Goal: Task Accomplishment & Management: Manage account settings

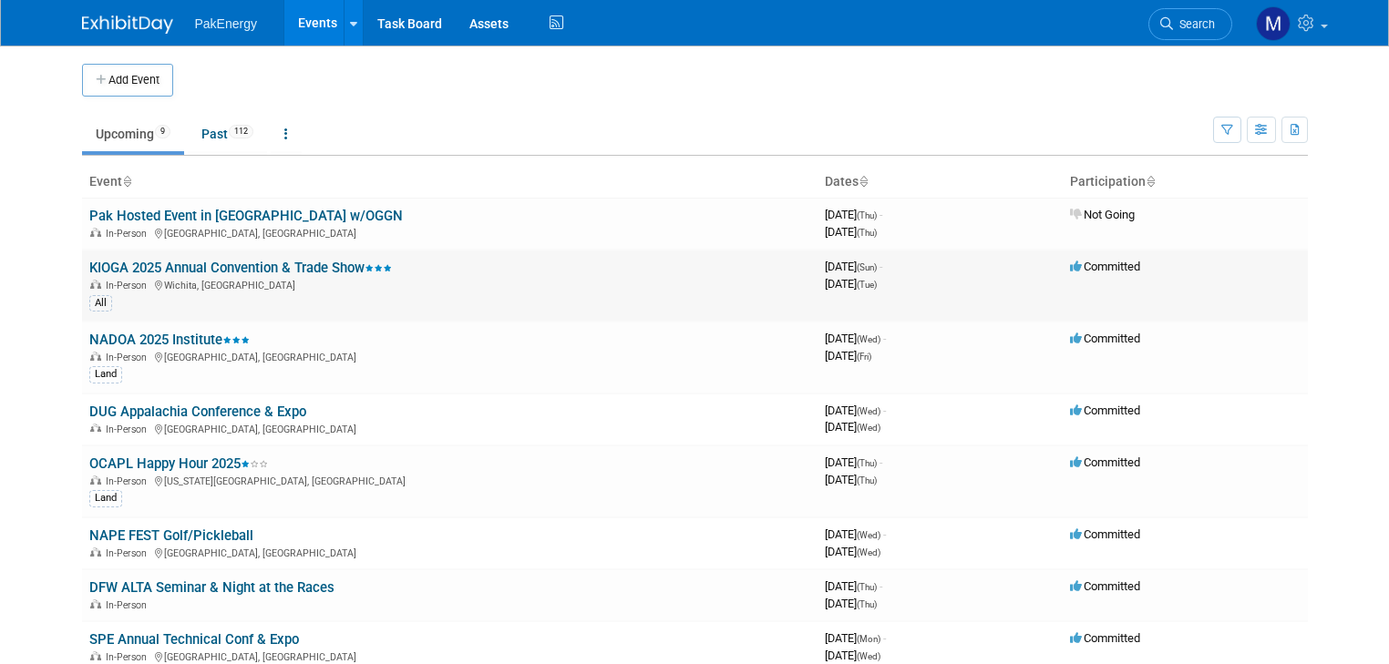
click at [147, 263] on link "KIOGA 2025 Annual Convention & Trade Show" at bounding box center [240, 268] width 303 height 16
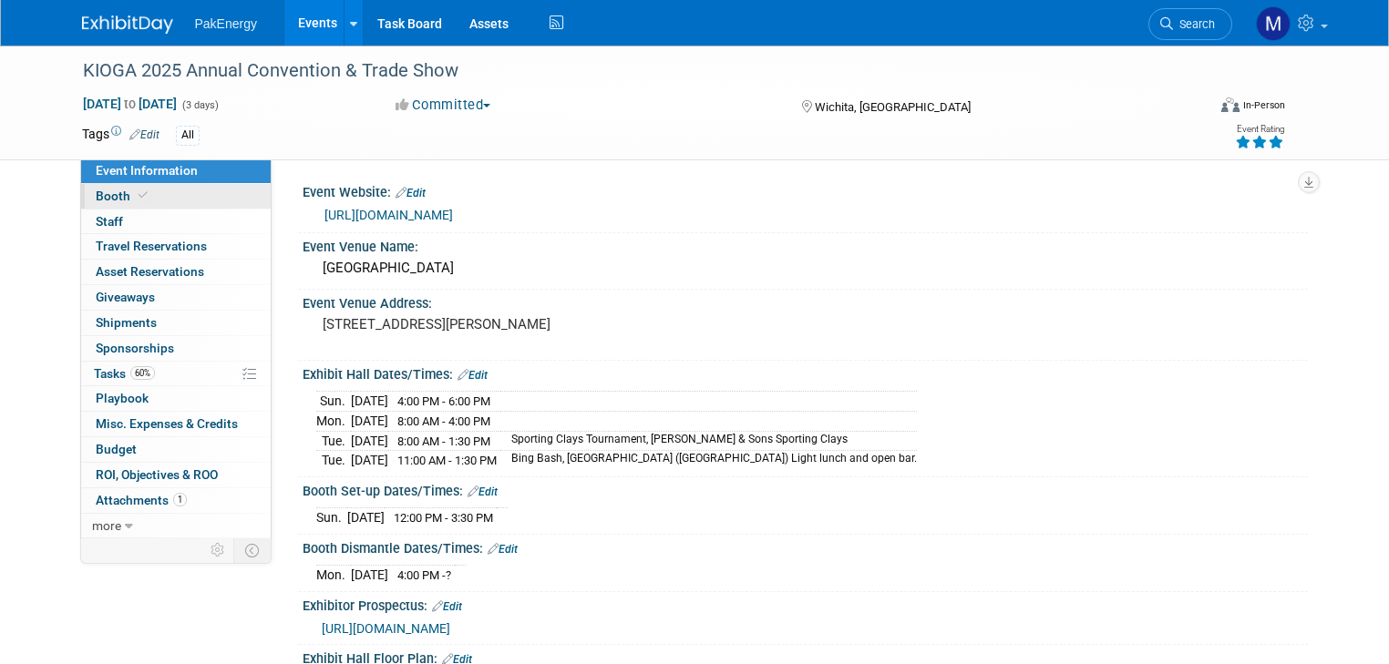
click at [96, 189] on span "Booth" at bounding box center [124, 196] width 56 height 15
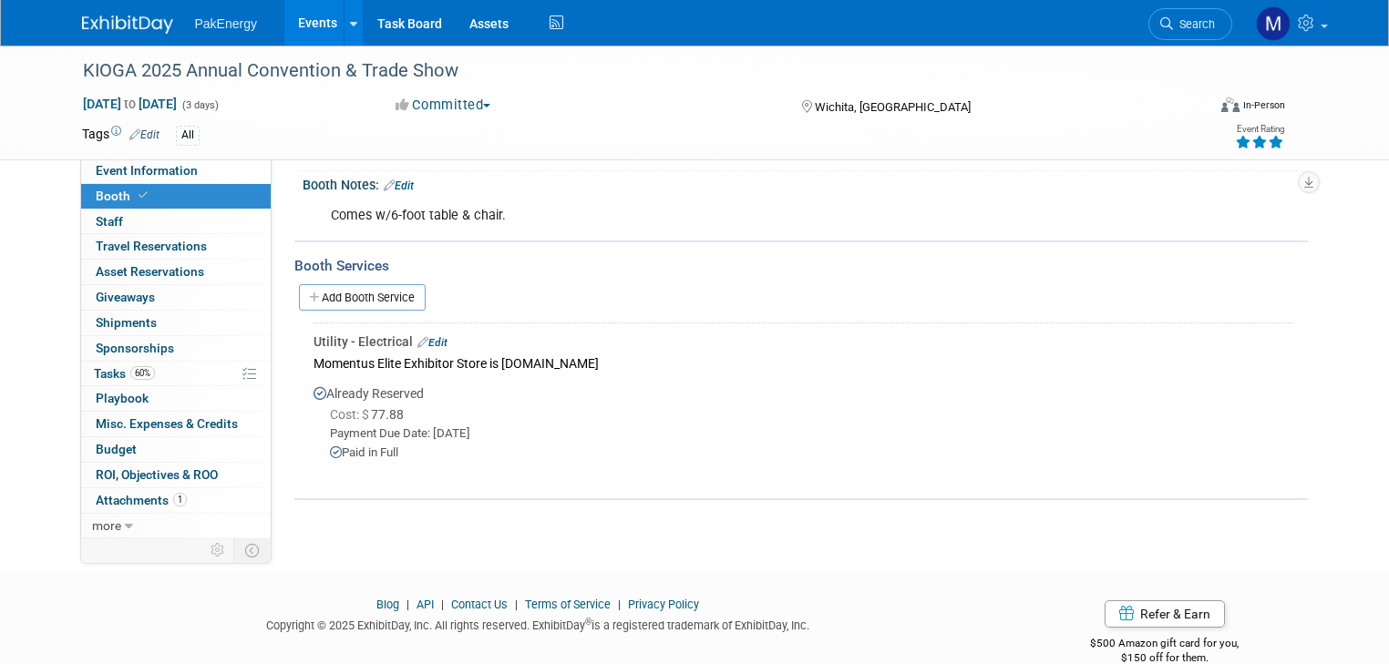
scroll to position [221, 0]
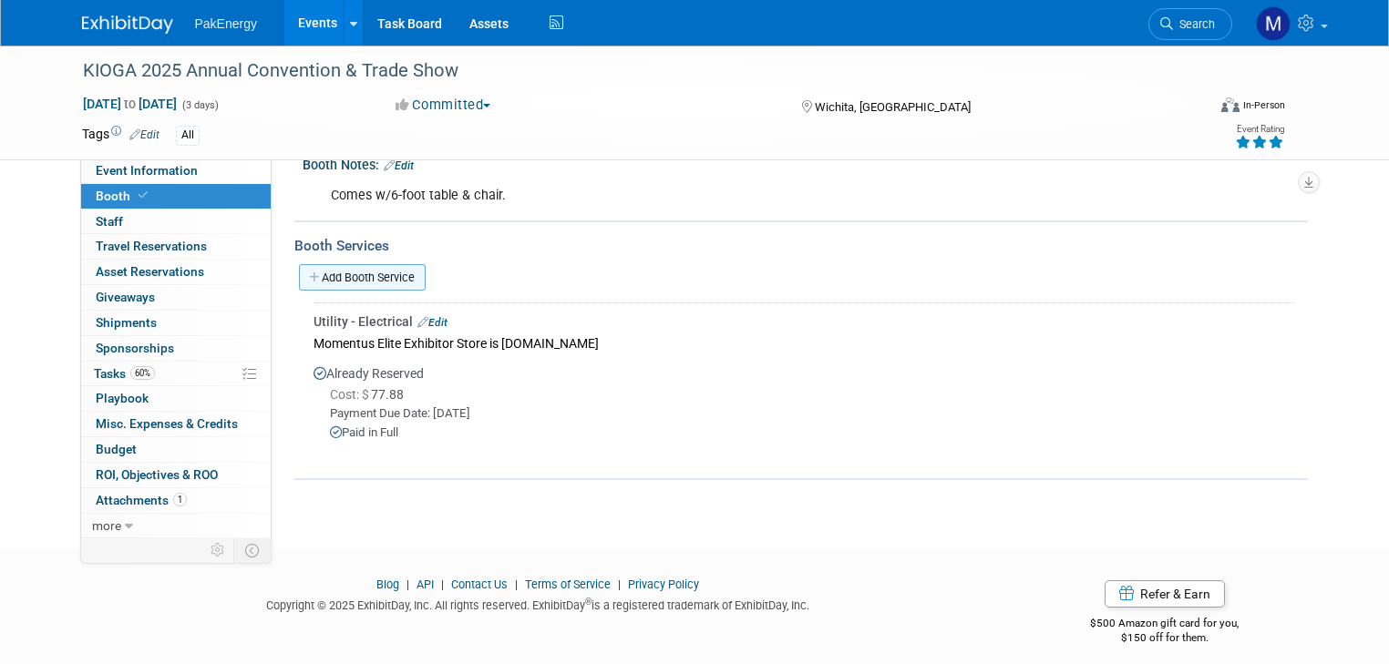
click at [389, 272] on link "Add Booth Service" at bounding box center [362, 277] width 127 height 26
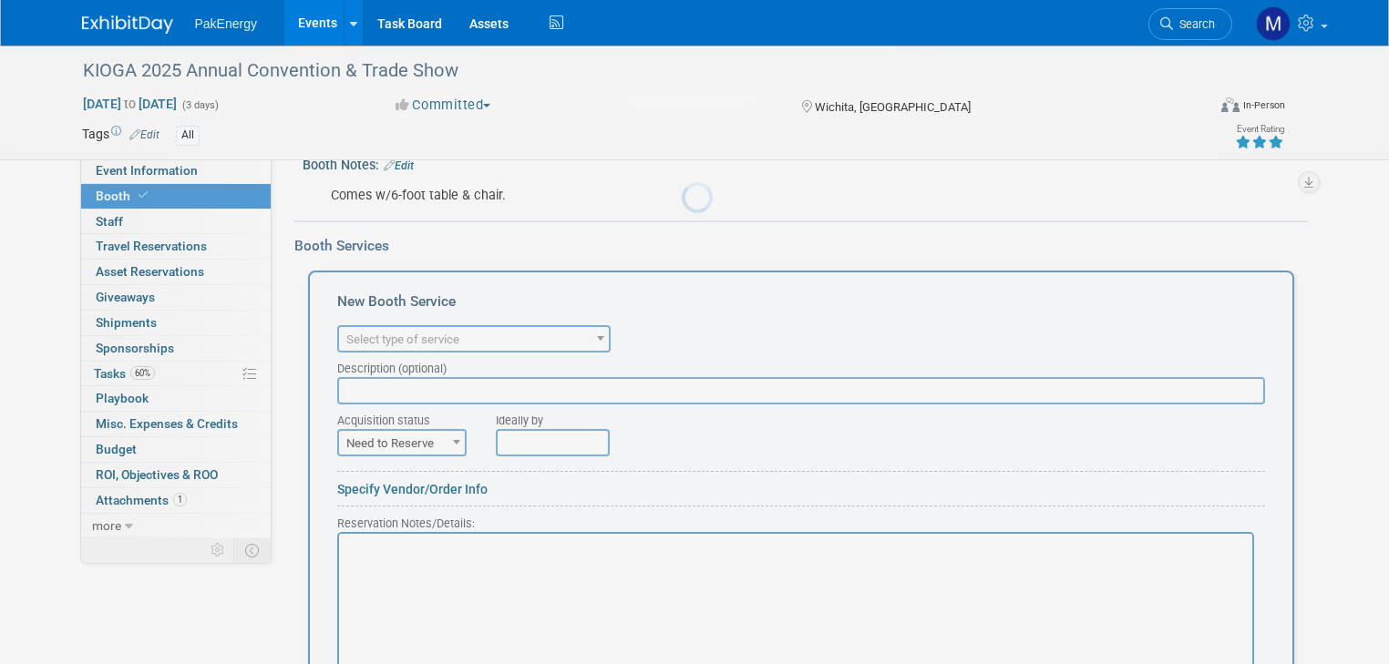
scroll to position [0, 0]
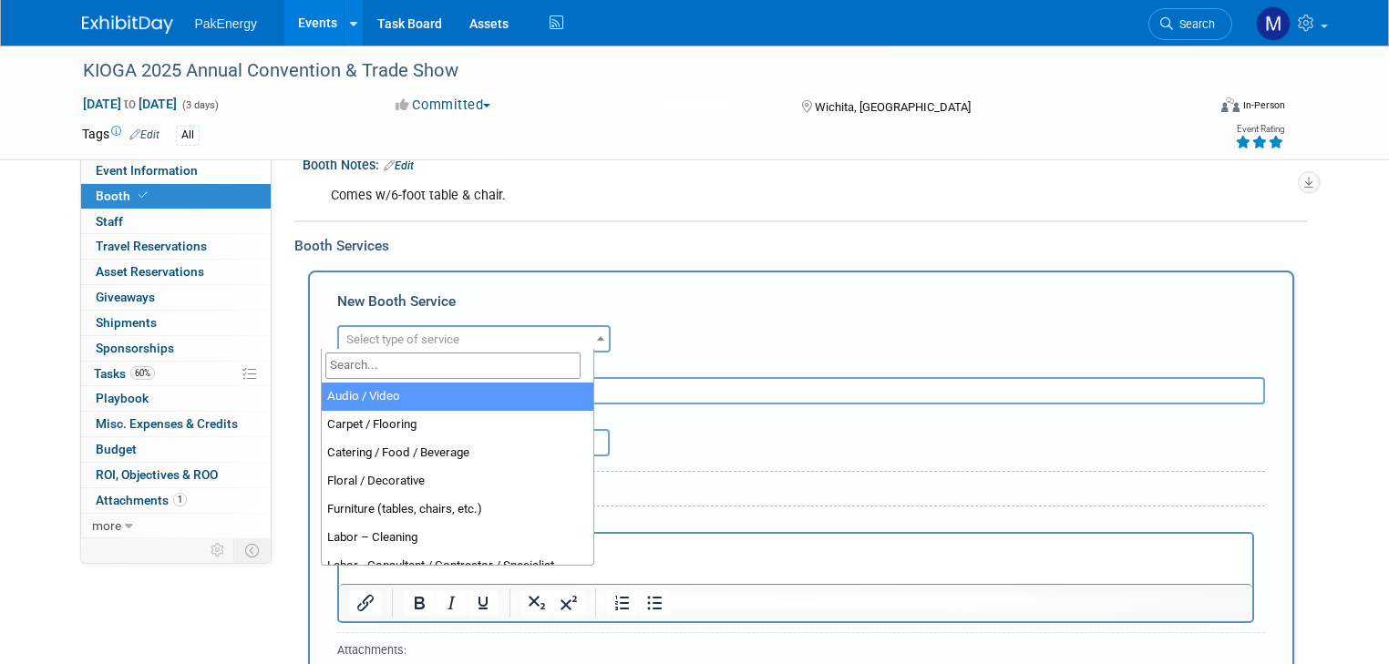
click at [591, 329] on span at bounding box center [600, 338] width 18 height 24
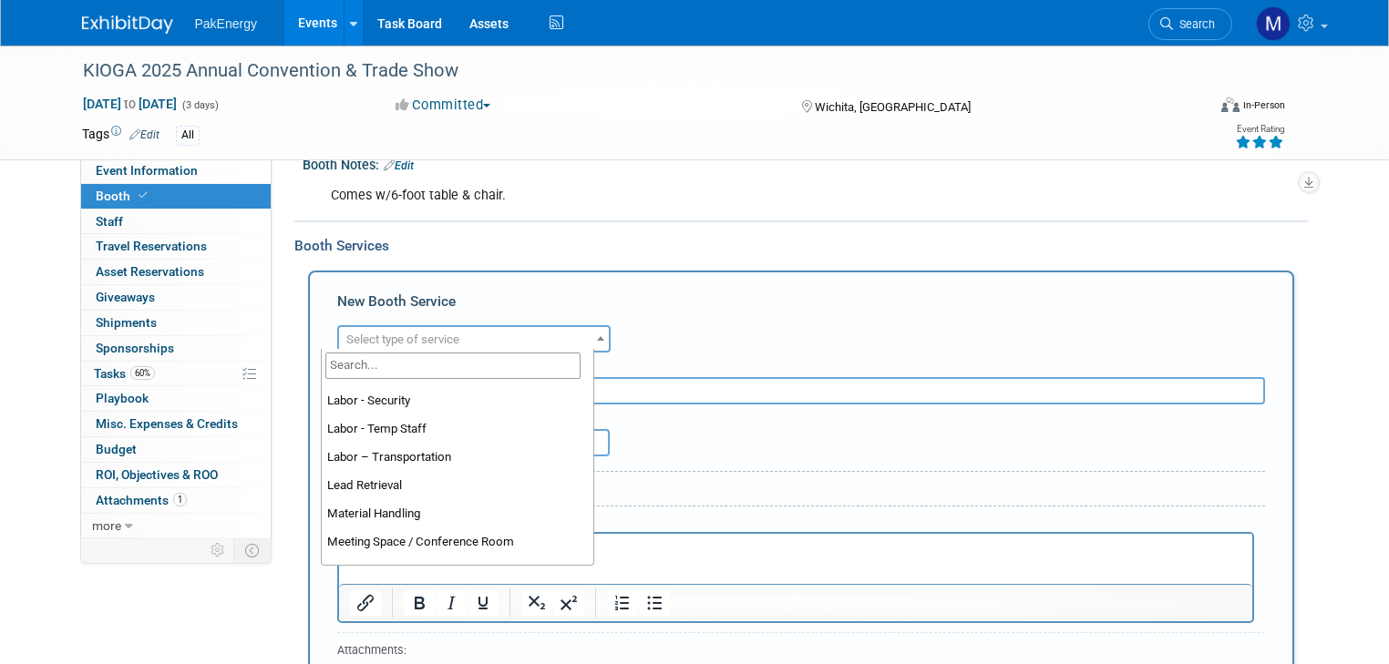
scroll to position [310, 0]
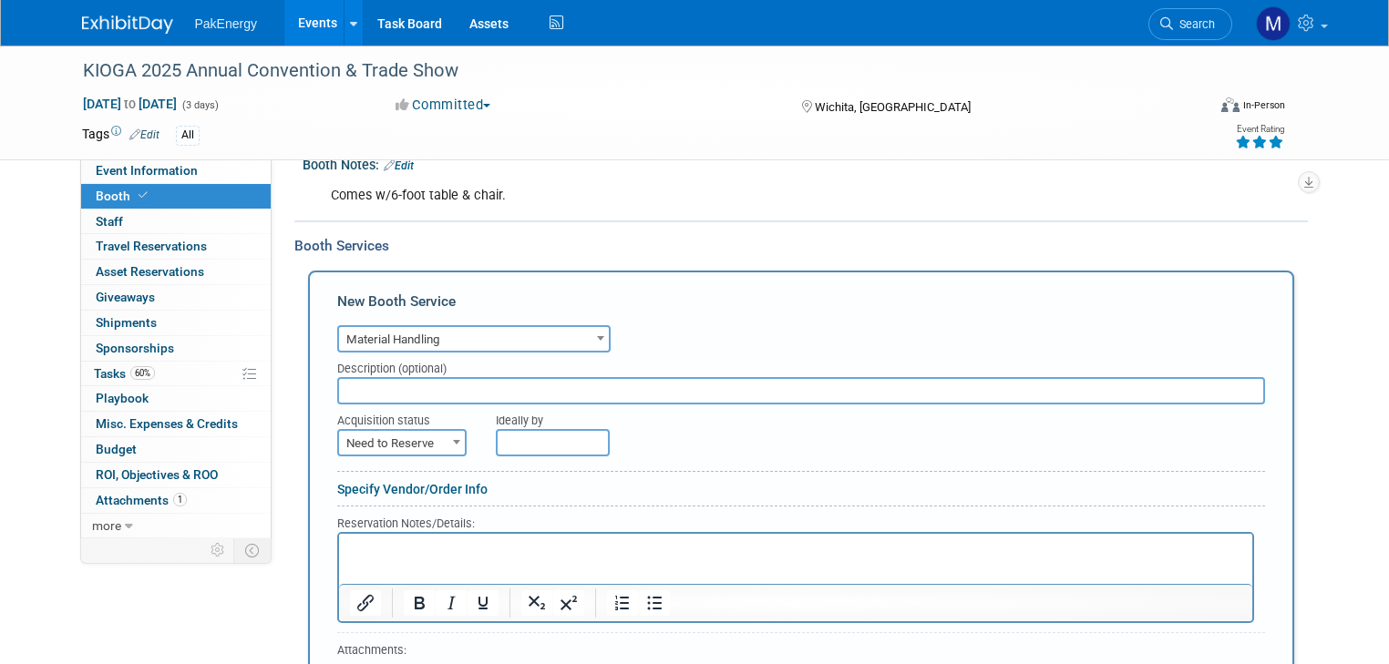
select select "10"
click at [448, 384] on input "text" at bounding box center [801, 390] width 928 height 27
type input "3 items totalling 100 lbs to [PERSON_NAME]"
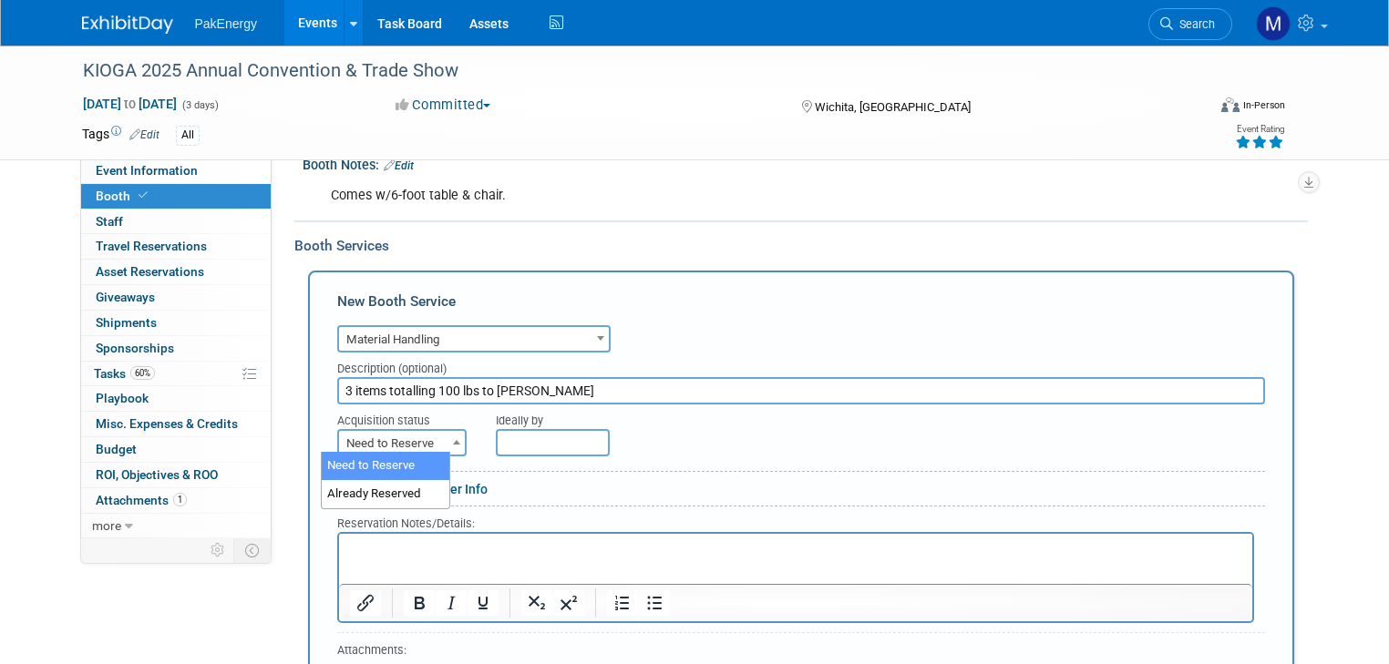
click at [453, 440] on b at bounding box center [456, 442] width 7 height 5
select select "2"
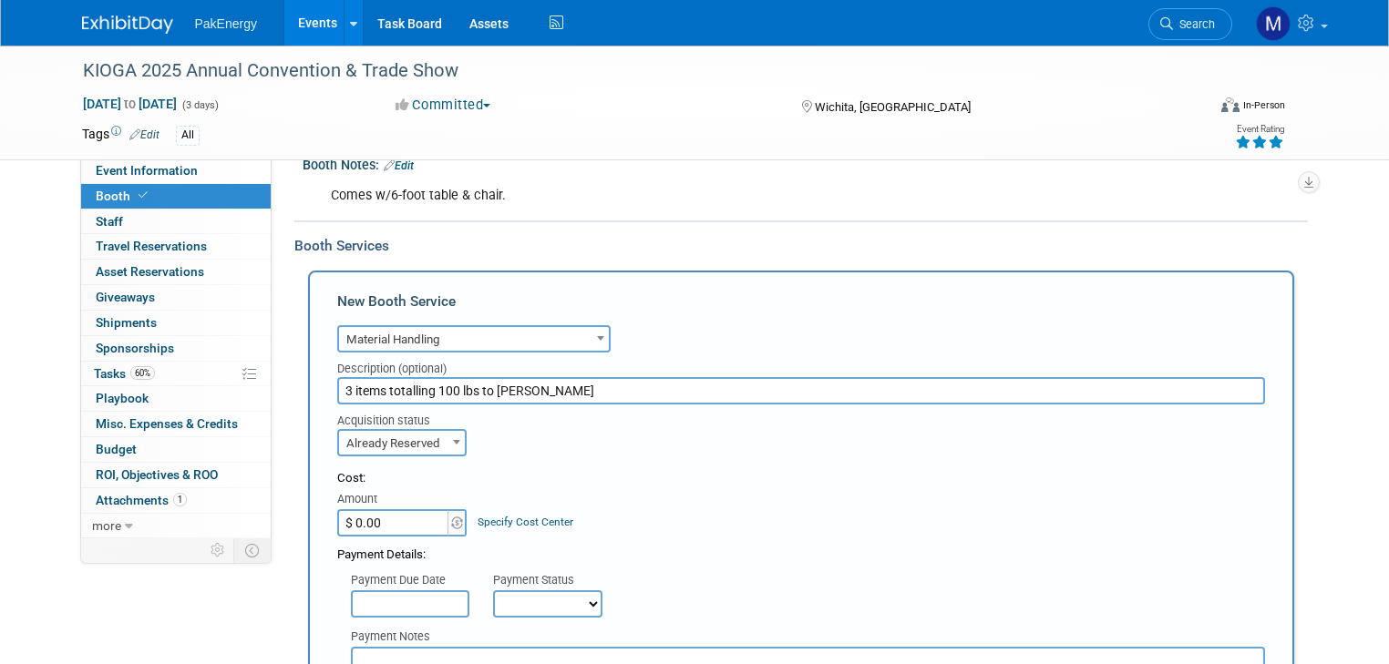
click at [413, 514] on input "$ 0.00" at bounding box center [394, 522] width 114 height 27
type input "$ 73.10"
click at [435, 593] on input "text" at bounding box center [410, 604] width 118 height 27
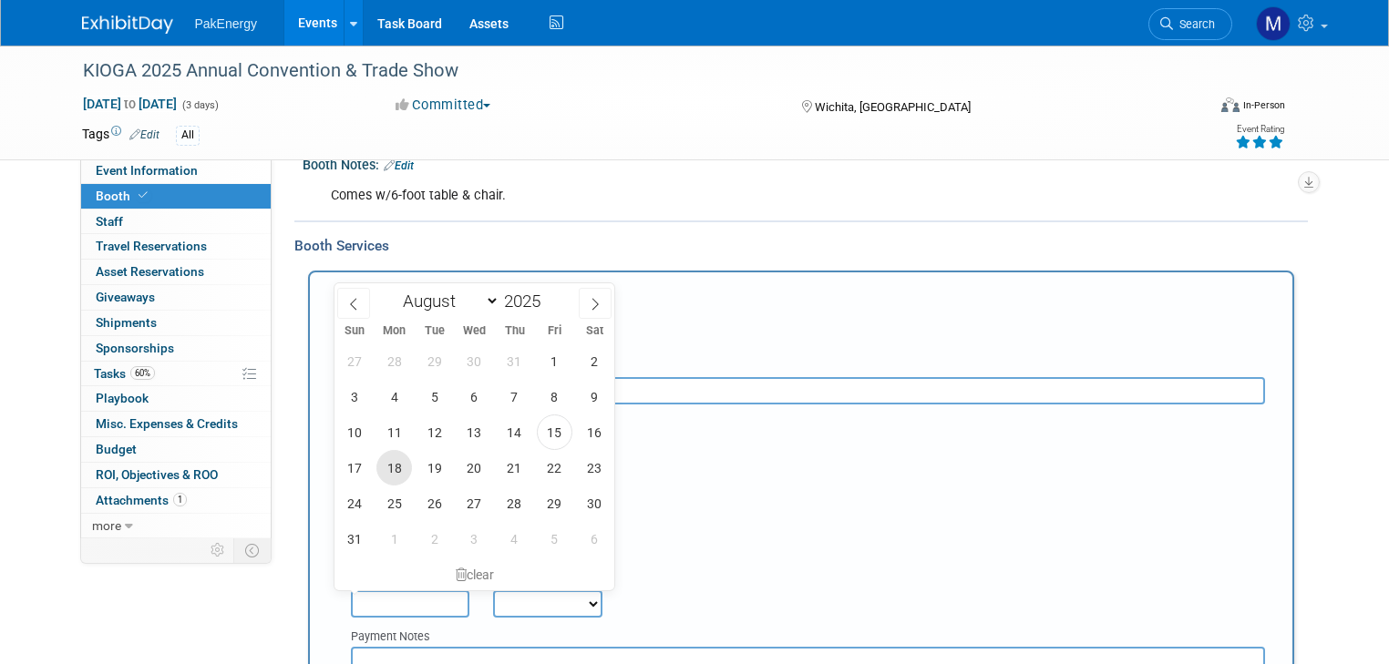
click at [398, 467] on span "18" at bounding box center [394, 468] width 36 height 36
type input "[DATE]"
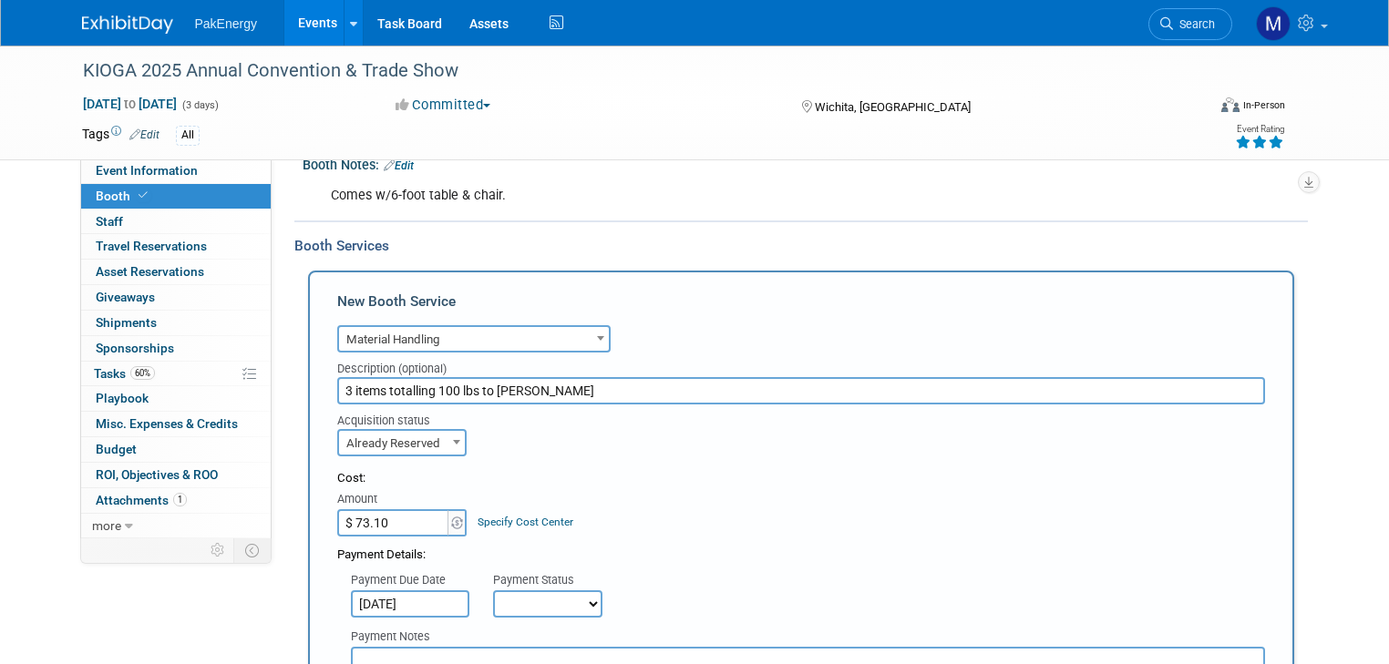
click at [575, 598] on select "Not Paid Yet Partially Paid Paid in Full" at bounding box center [547, 604] width 109 height 27
select select "1"
click at [493, 591] on select "Not Paid Yet Partially Paid Paid in Full" at bounding box center [547, 604] width 109 height 27
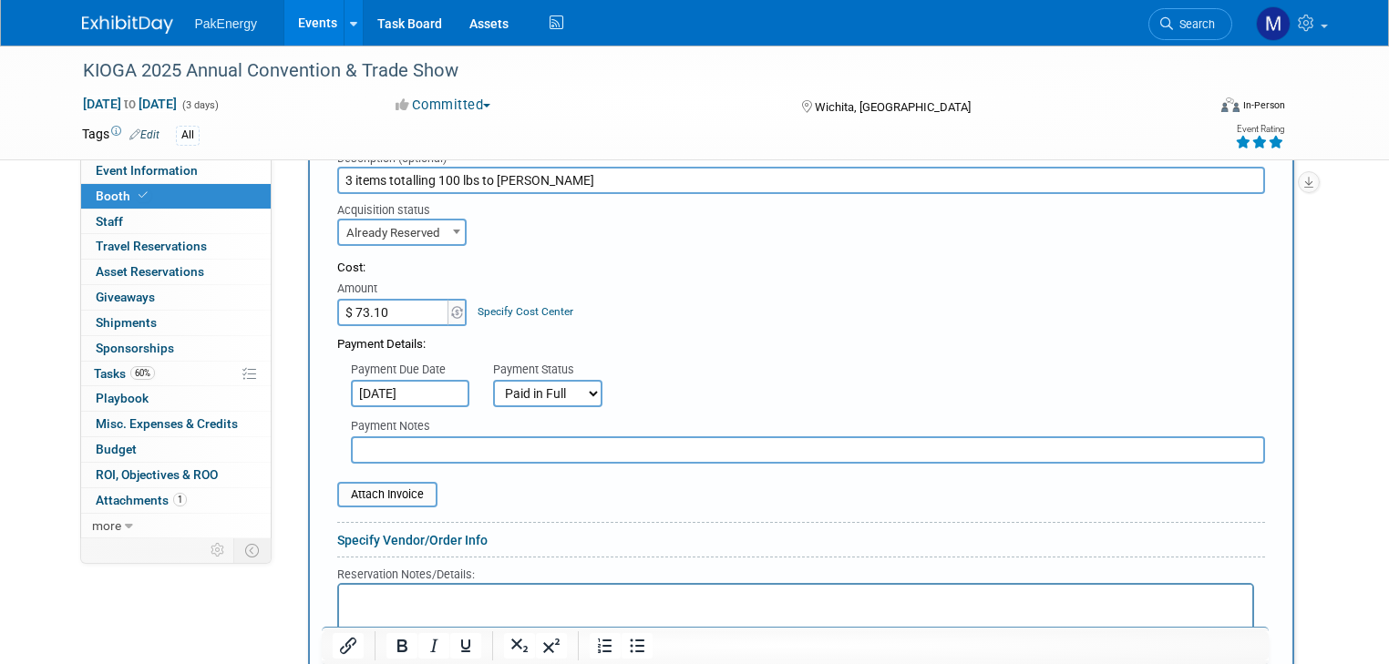
scroll to position [435, 0]
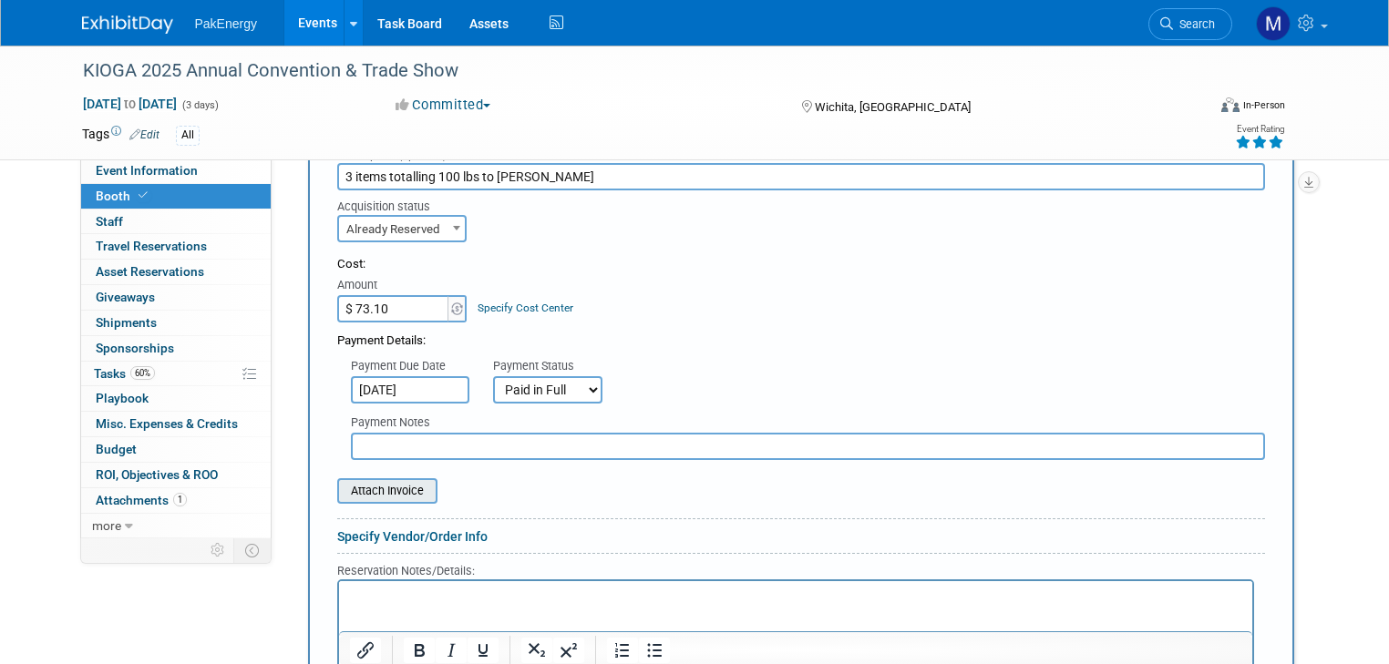
click at [405, 482] on input "file" at bounding box center [327, 491] width 217 height 22
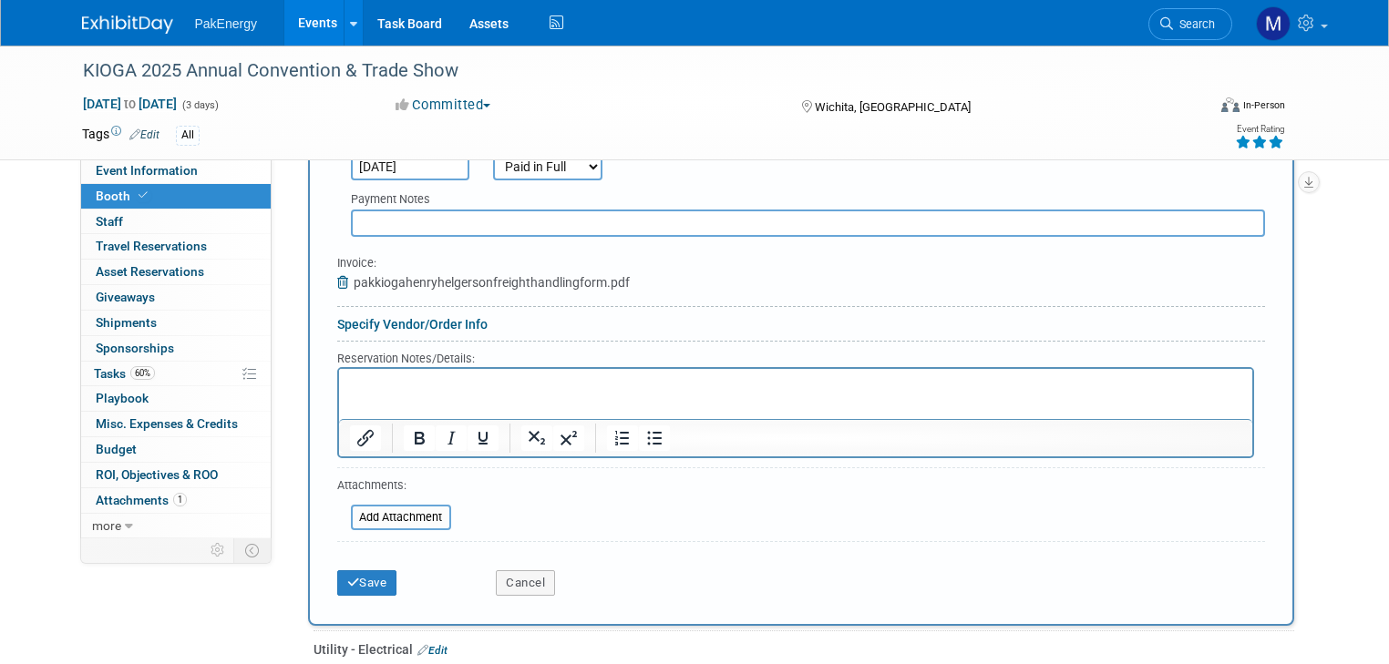
scroll to position [660, 0]
click at [350, 569] on button "Save" at bounding box center [367, 582] width 60 height 26
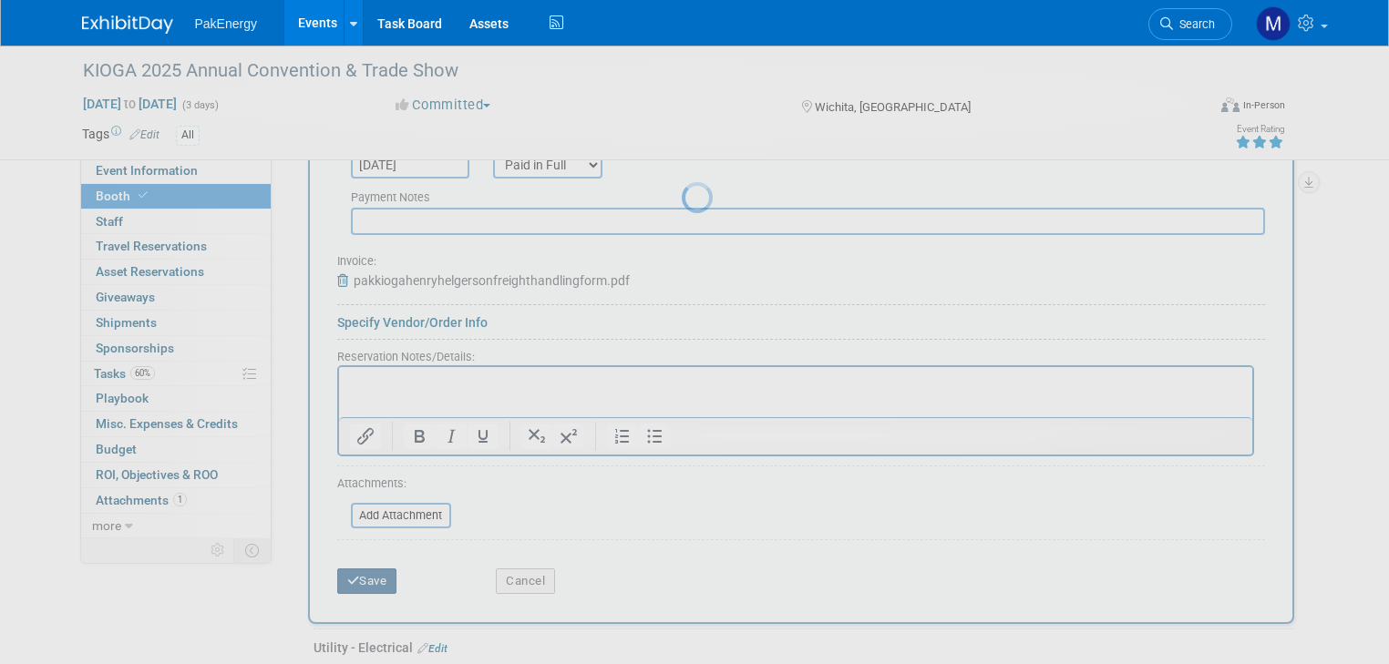
scroll to position [391, 0]
